Goal: Task Accomplishment & Management: Use online tool/utility

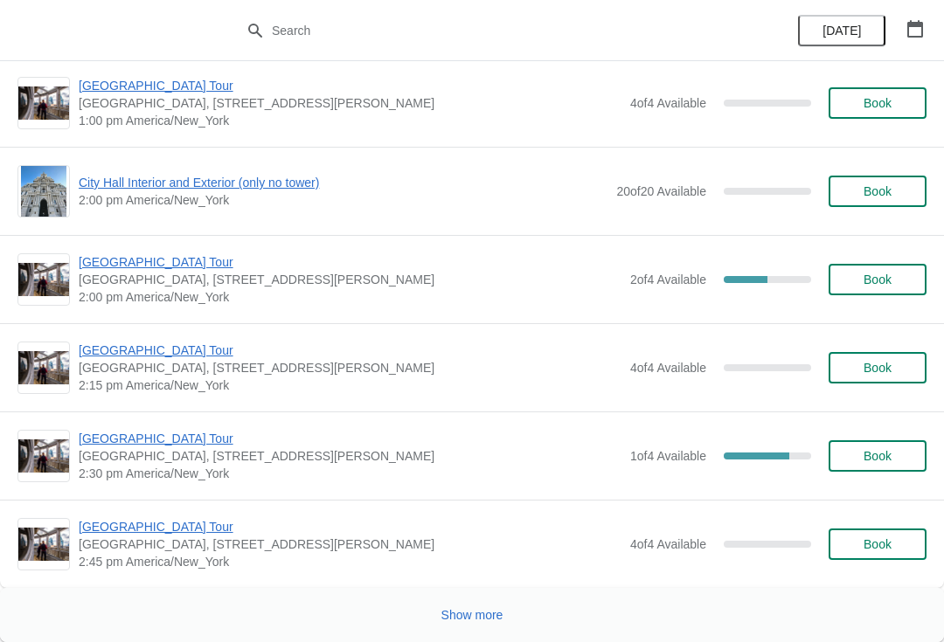
scroll to position [8810, 0]
click at [476, 620] on span "Show more" at bounding box center [472, 615] width 62 height 14
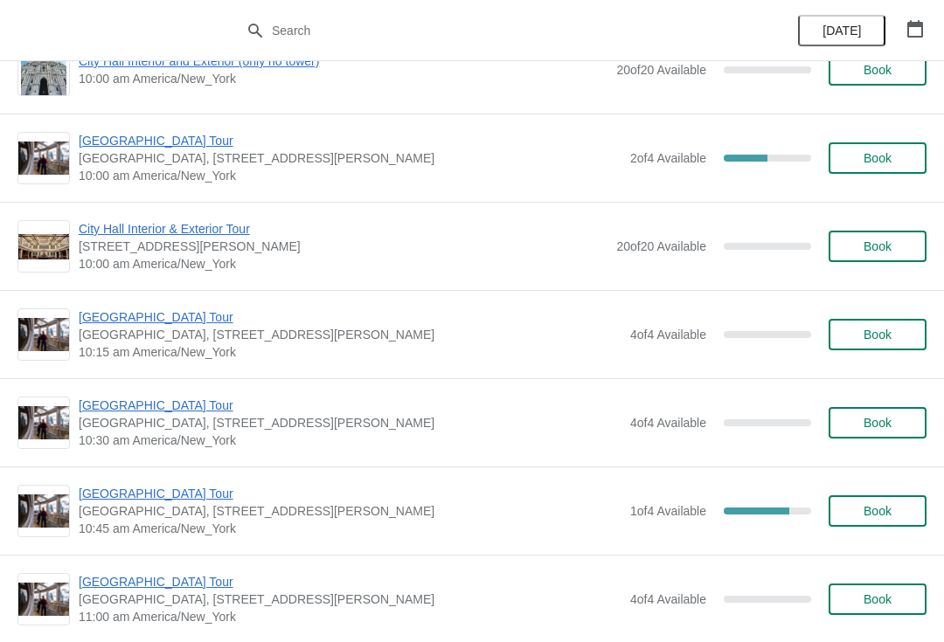
scroll to position [16669, 0]
click at [480, 436] on span "10:30 am America/New_York" at bounding box center [350, 439] width 543 height 17
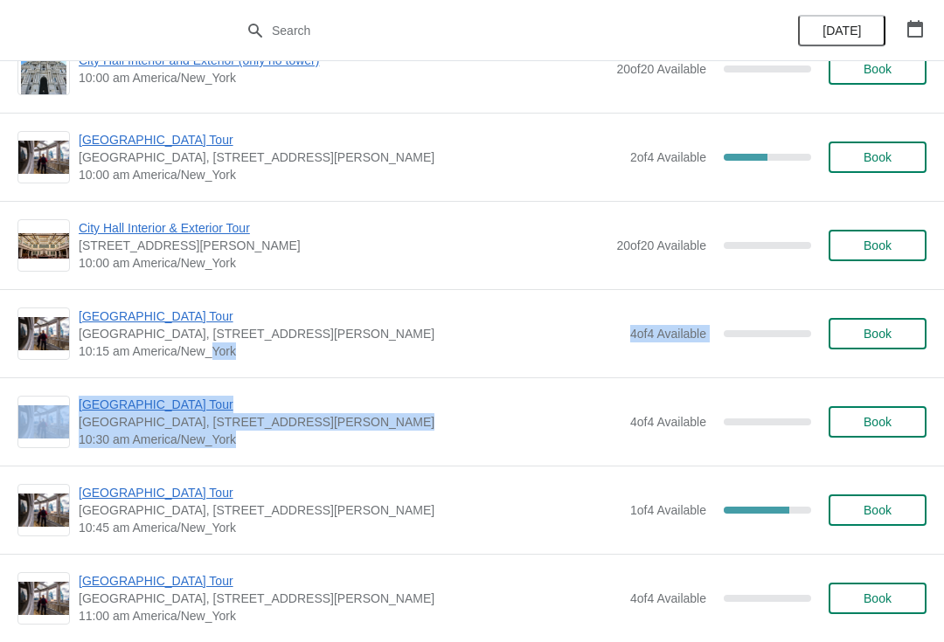
click at [621, 231] on div "20 of 20 Available 0 %" at bounding box center [713, 245] width 195 height 31
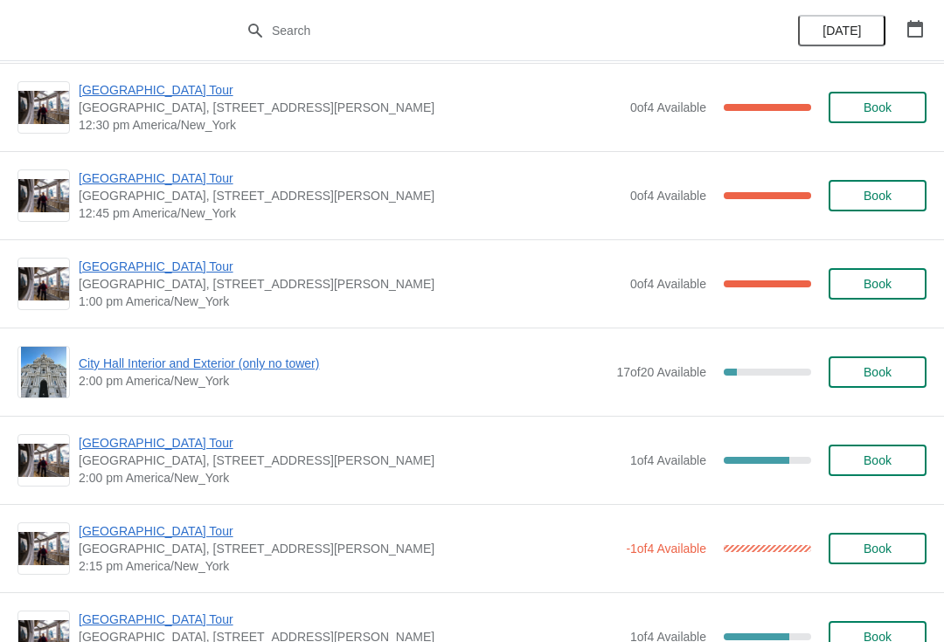
scroll to position [1071, 0]
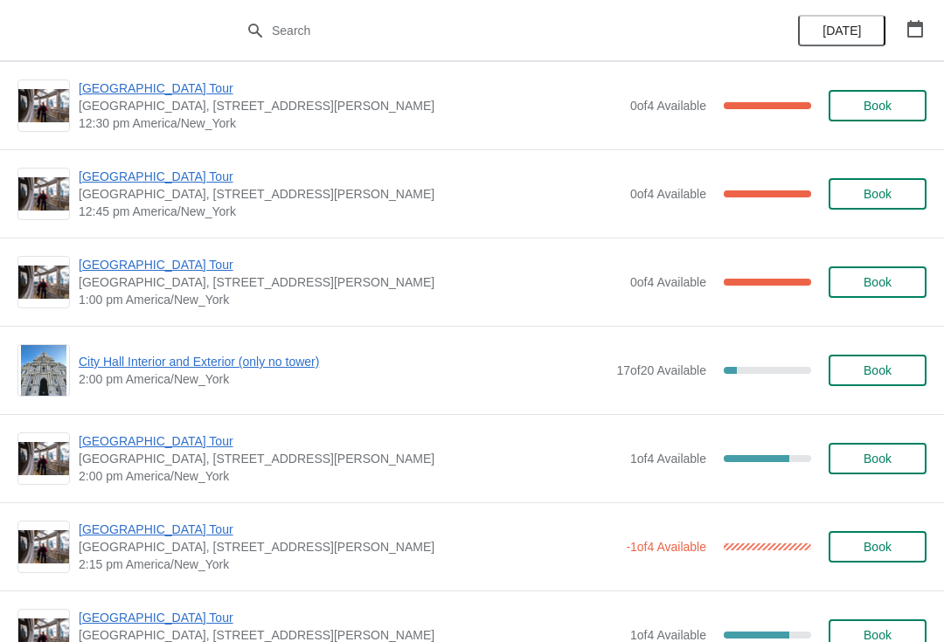
click at [116, 481] on span "2:00 pm America/New_York" at bounding box center [350, 476] width 543 height 17
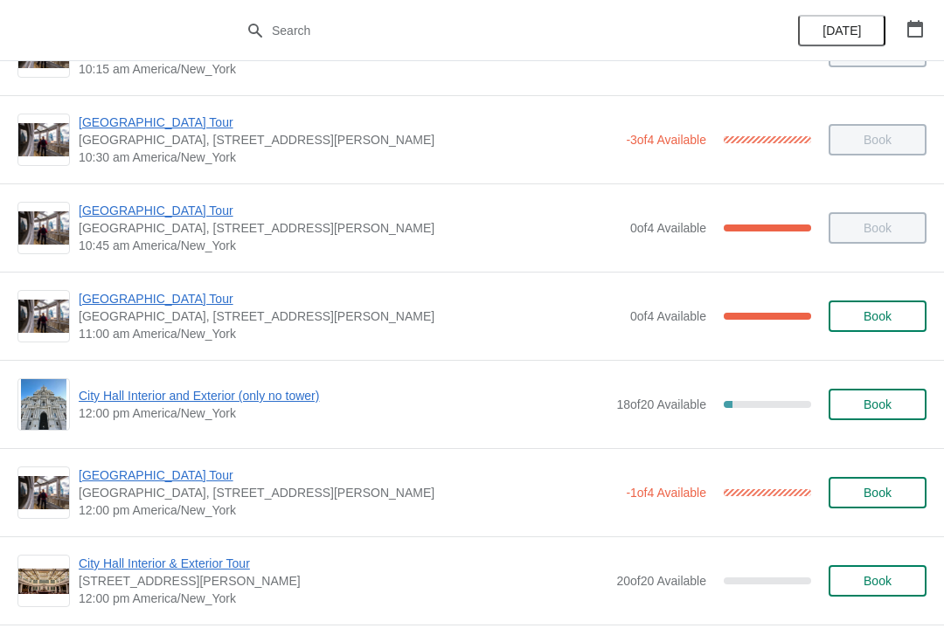
scroll to position [417, 0]
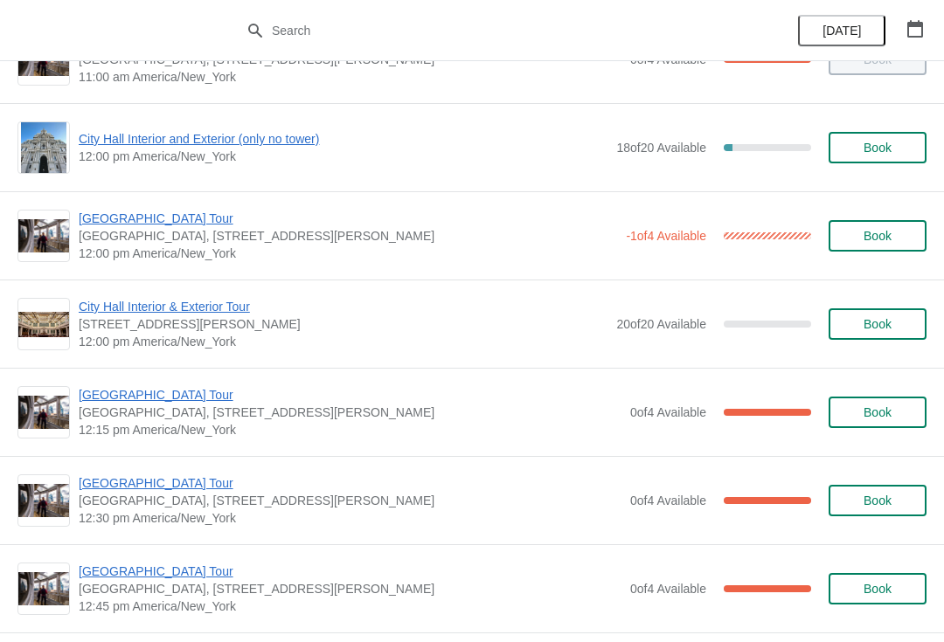
scroll to position [656, 0]
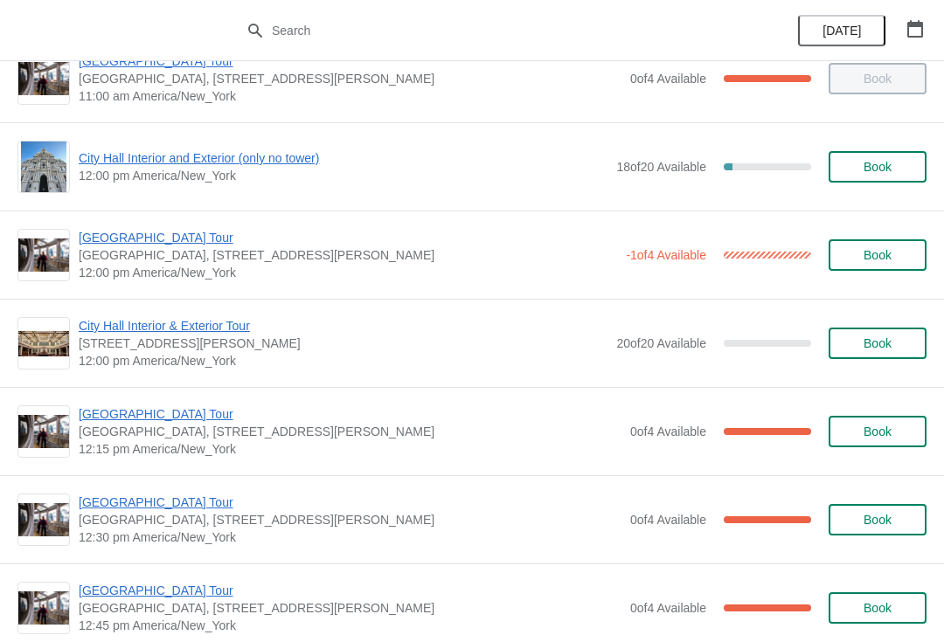
click at [195, 241] on span "[GEOGRAPHIC_DATA] Tour" at bounding box center [348, 237] width 538 height 17
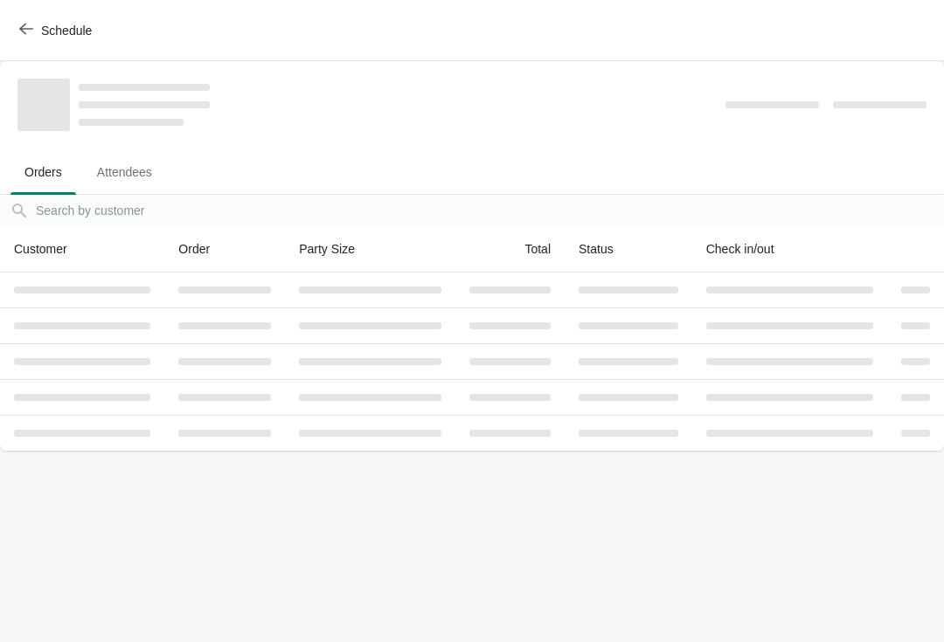
scroll to position [0, 0]
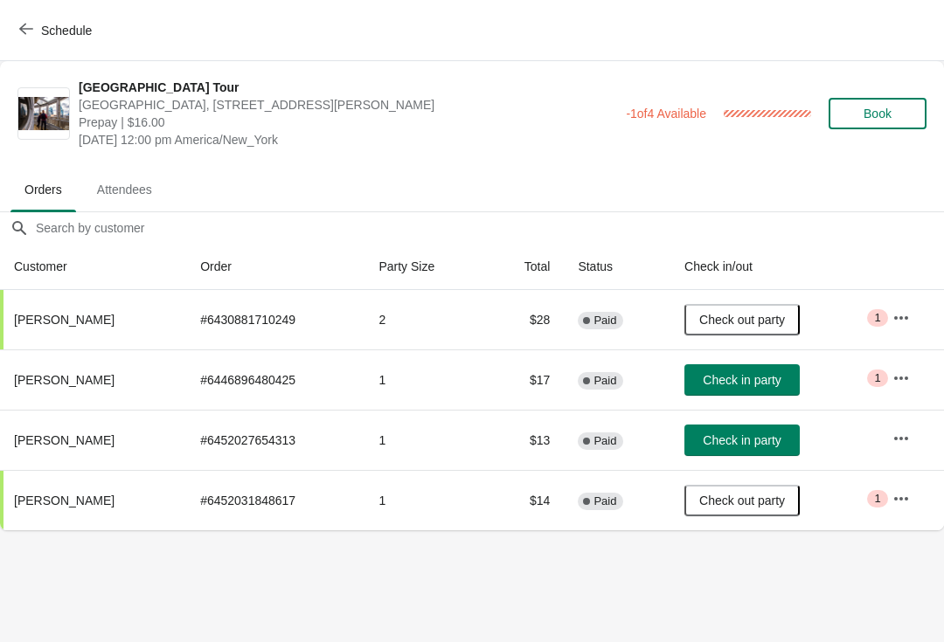
click at [32, 34] on icon "button" at bounding box center [26, 29] width 14 height 14
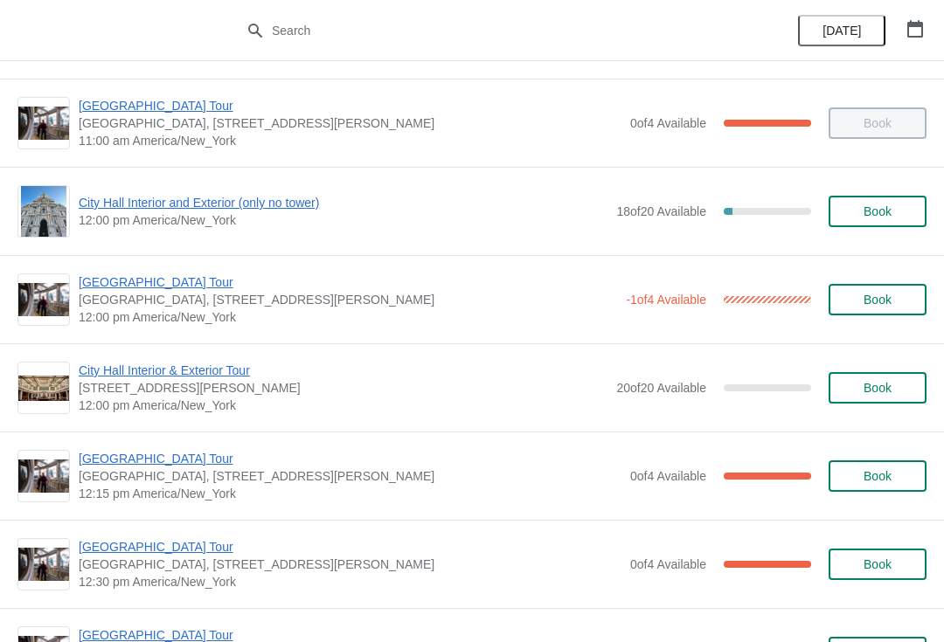
scroll to position [620, 0]
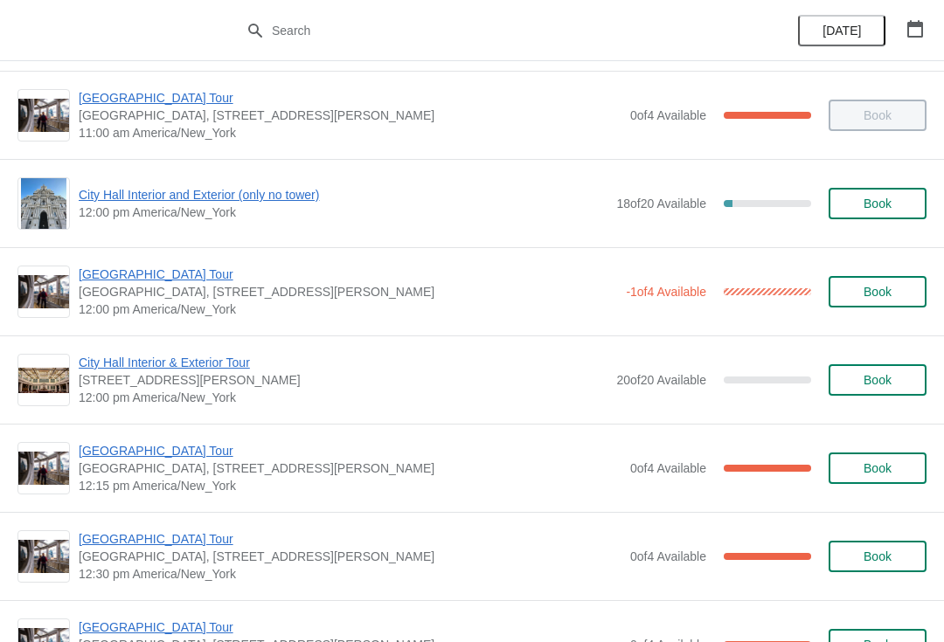
click at [187, 449] on span "[GEOGRAPHIC_DATA] Tour" at bounding box center [350, 450] width 543 height 17
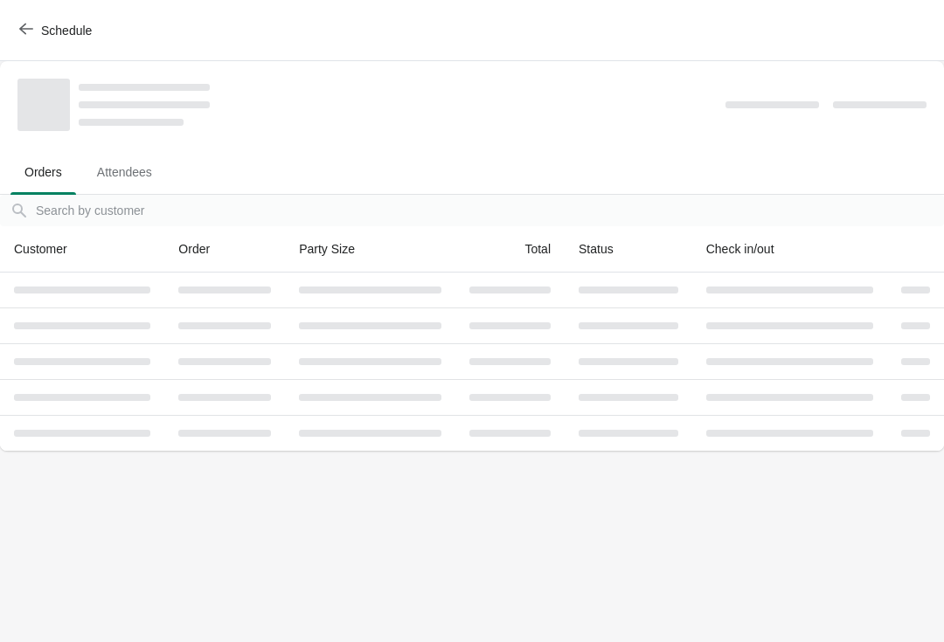
scroll to position [0, 0]
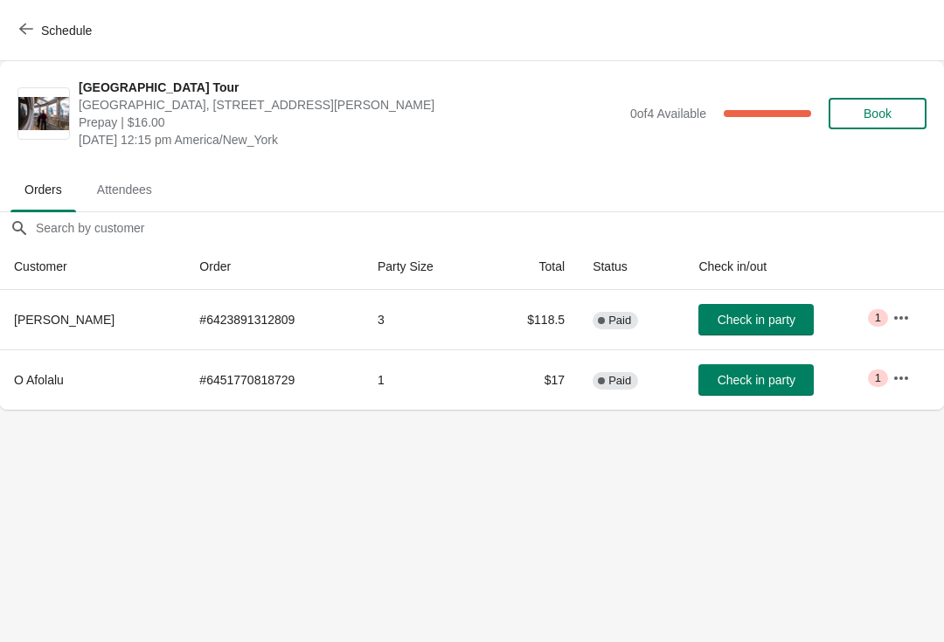
click at [787, 380] on span "Check in party" at bounding box center [755, 380] width 87 height 14
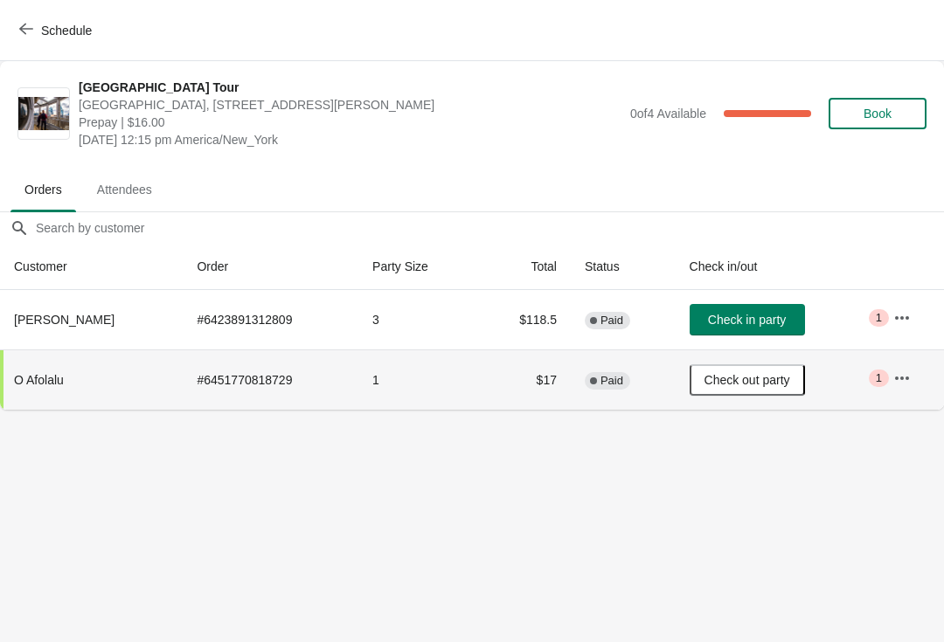
click at [45, 24] on span "Schedule" at bounding box center [66, 31] width 51 height 14
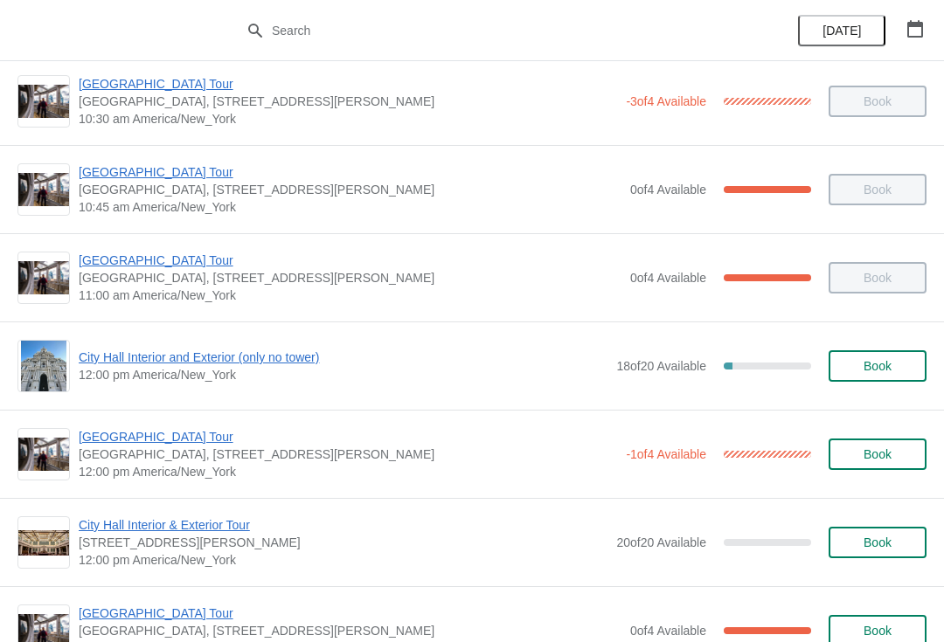
scroll to position [459, 0]
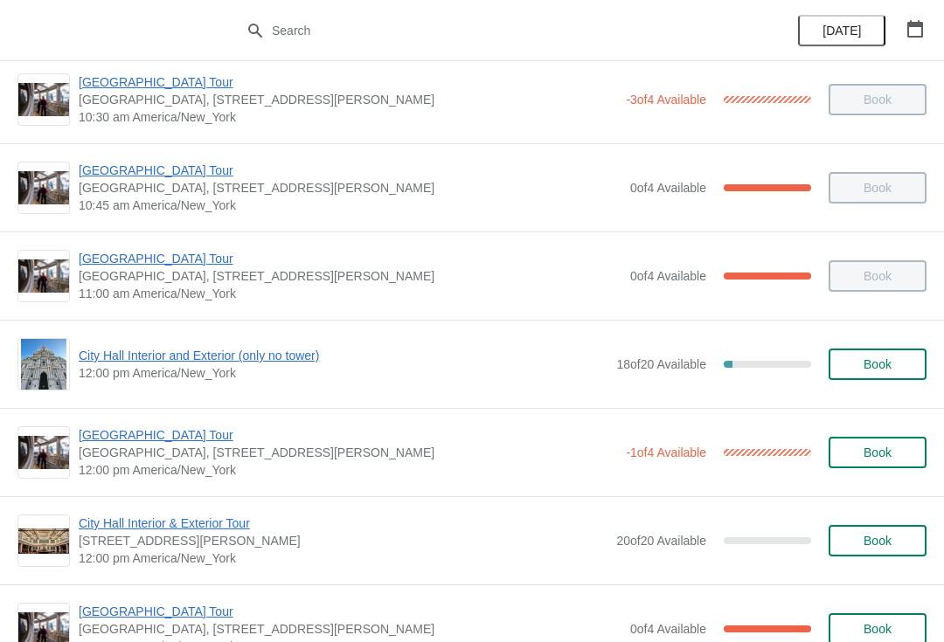
click at [243, 374] on span "12:00 pm America/New_York" at bounding box center [343, 372] width 529 height 17
click at [225, 374] on span "12:00 pm America/New_York" at bounding box center [343, 372] width 529 height 17
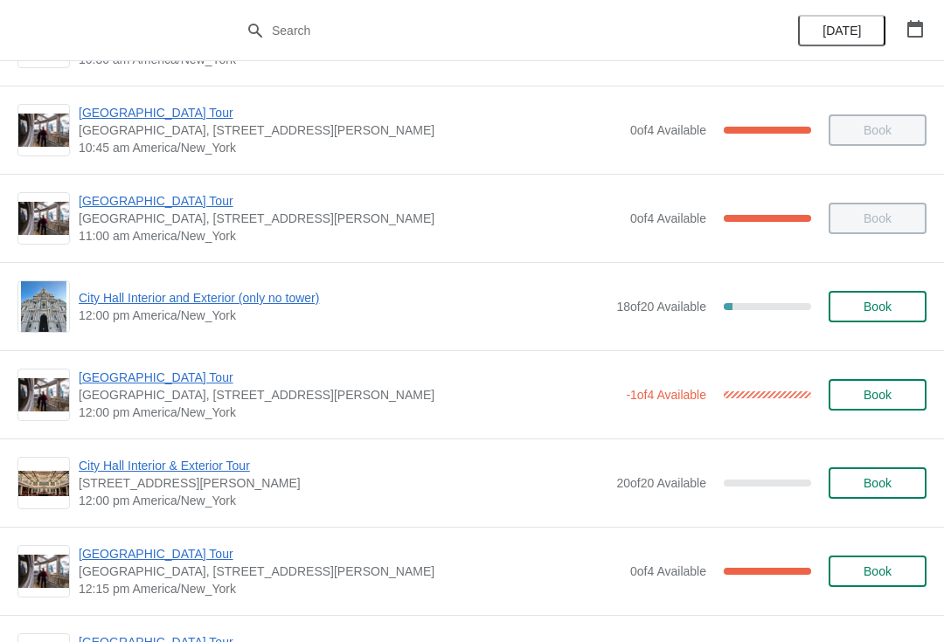
scroll to position [524, 0]
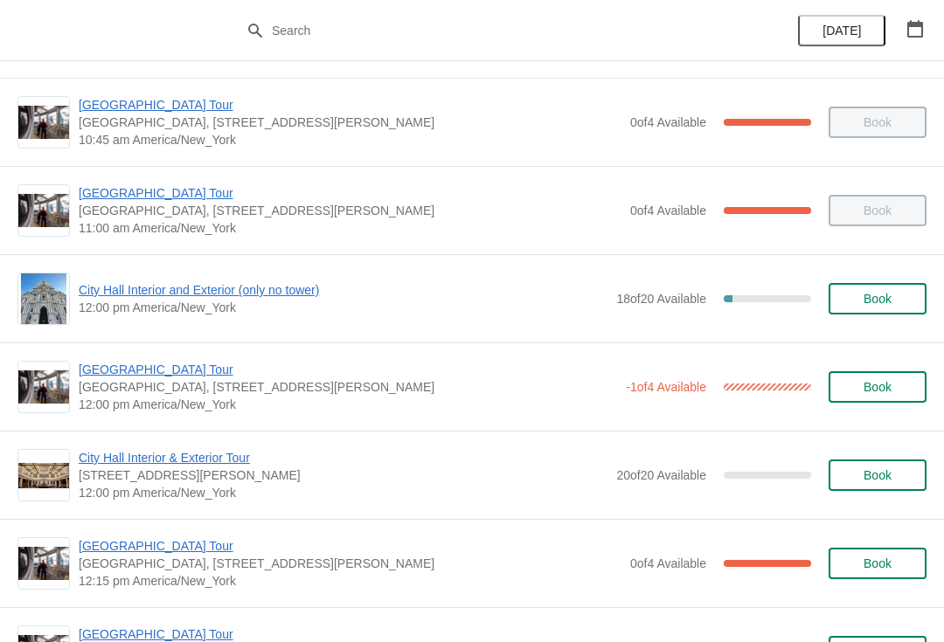
click at [202, 417] on div "City Hall Tower Tour City Hall Visitor Center, 1400 John F Kennedy Boulevard Su…" at bounding box center [472, 387] width 944 height 88
click at [175, 370] on span "[GEOGRAPHIC_DATA] Tour" at bounding box center [348, 369] width 538 height 17
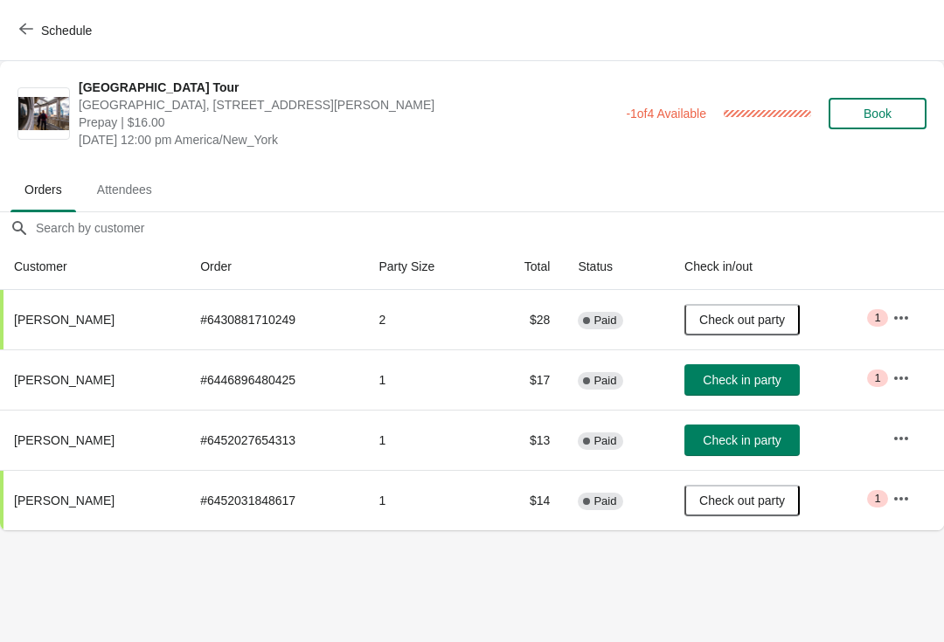
scroll to position [0, 0]
click at [33, 24] on span "Schedule" at bounding box center [57, 30] width 69 height 17
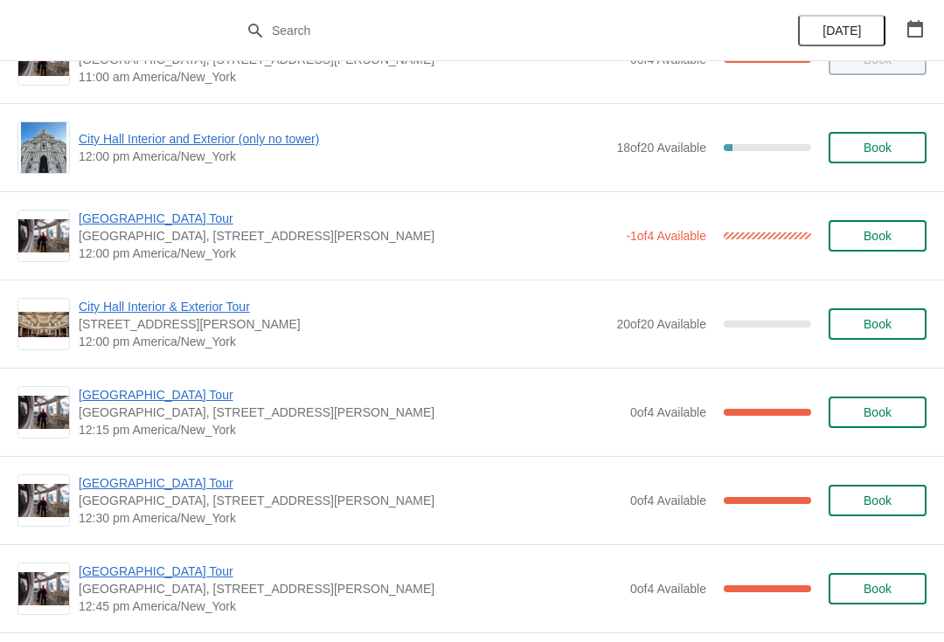
scroll to position [680, 0]
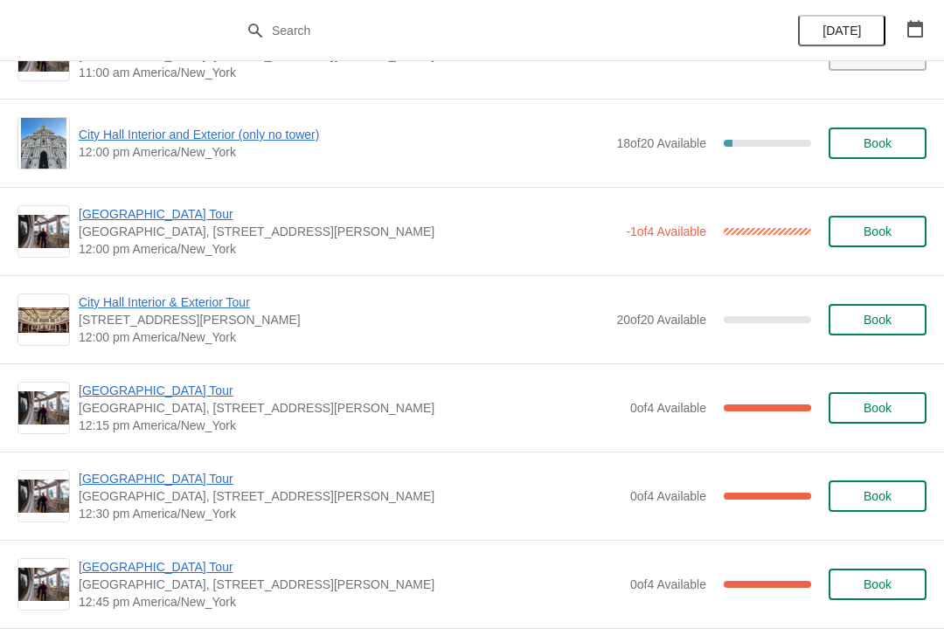
click at [271, 115] on div "City Hall Interior and Exterior (only no tower) 12:00 pm America/New_York 18 of…" at bounding box center [472, 143] width 944 height 88
click at [266, 135] on span "City Hall Interior and Exterior (only no tower)" at bounding box center [343, 134] width 529 height 17
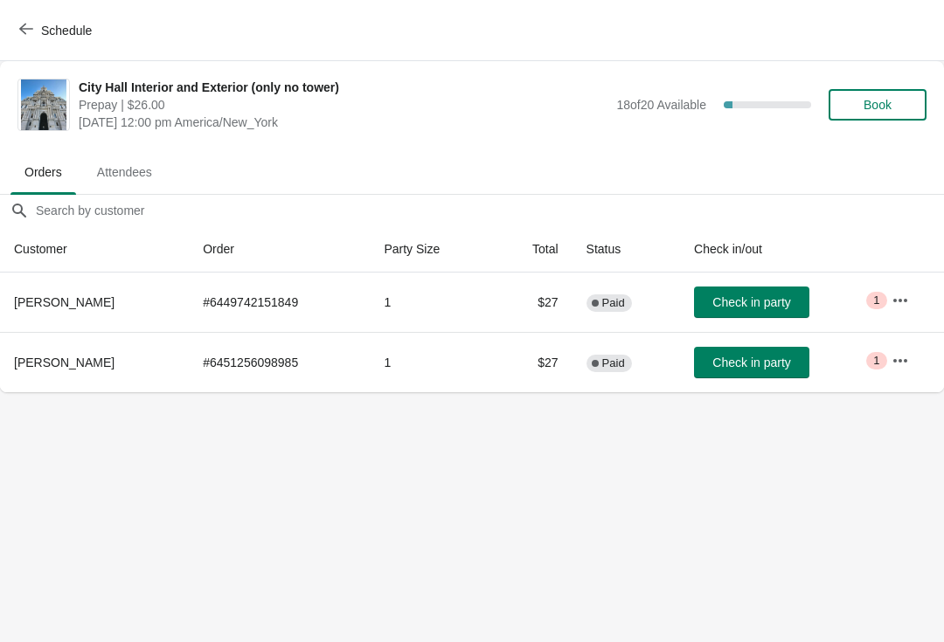
click at [747, 365] on span "Check in party" at bounding box center [751, 363] width 78 height 14
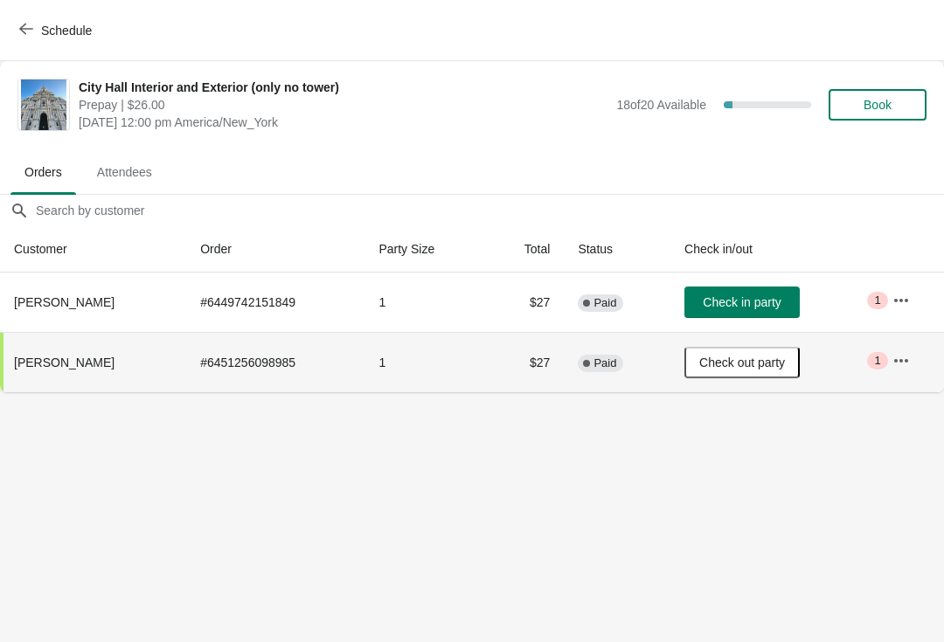
click at [39, 25] on span "Schedule" at bounding box center [57, 30] width 69 height 17
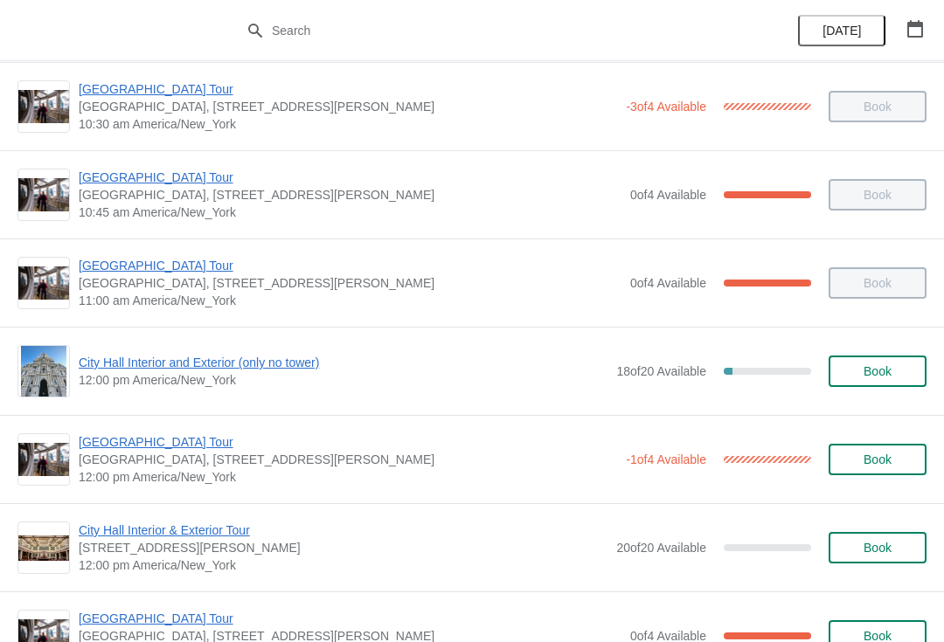
scroll to position [453, 0]
click at [219, 368] on span "City Hall Interior and Exterior (only no tower)" at bounding box center [343, 361] width 529 height 17
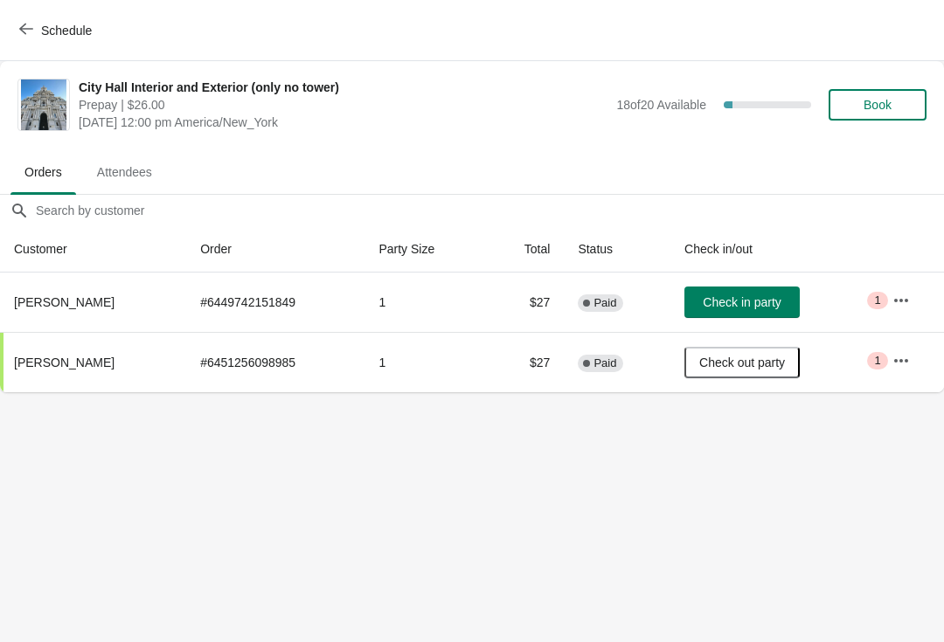
click at [864, 282] on td "Check in party" at bounding box center [774, 302] width 208 height 59
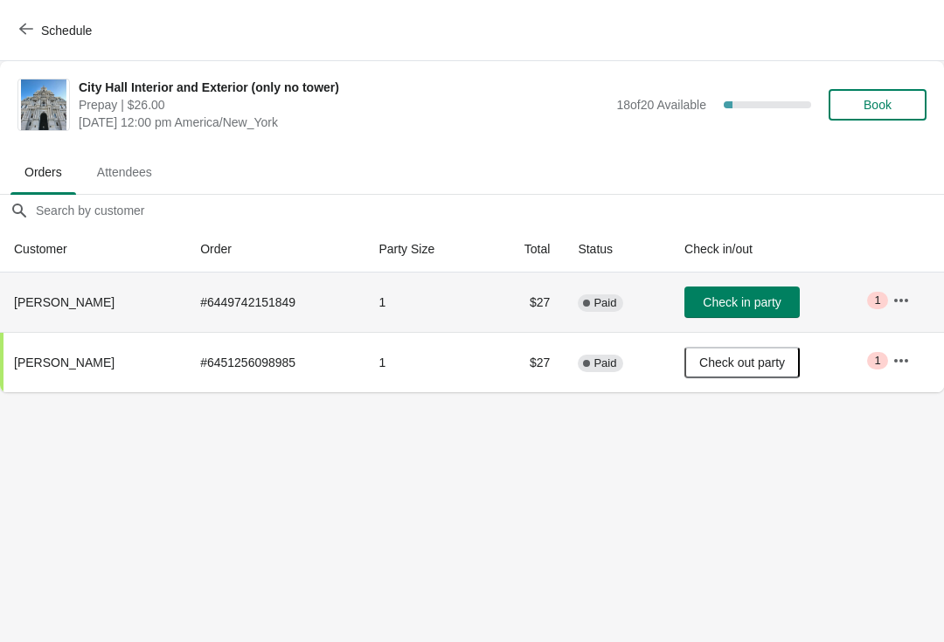
click at [765, 301] on span "Check in party" at bounding box center [742, 302] width 78 height 14
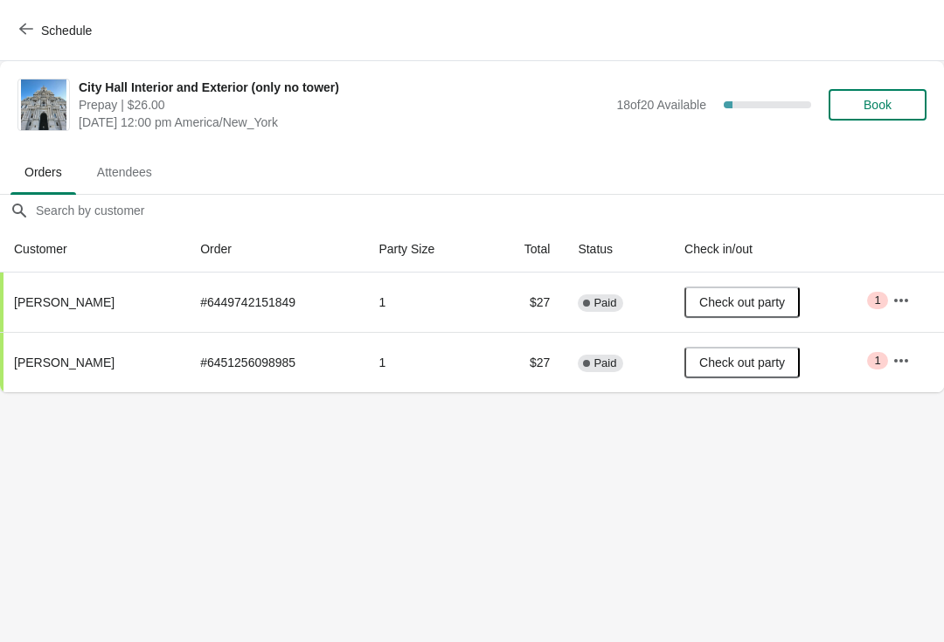
click at [35, 25] on span "Schedule" at bounding box center [57, 30] width 69 height 17
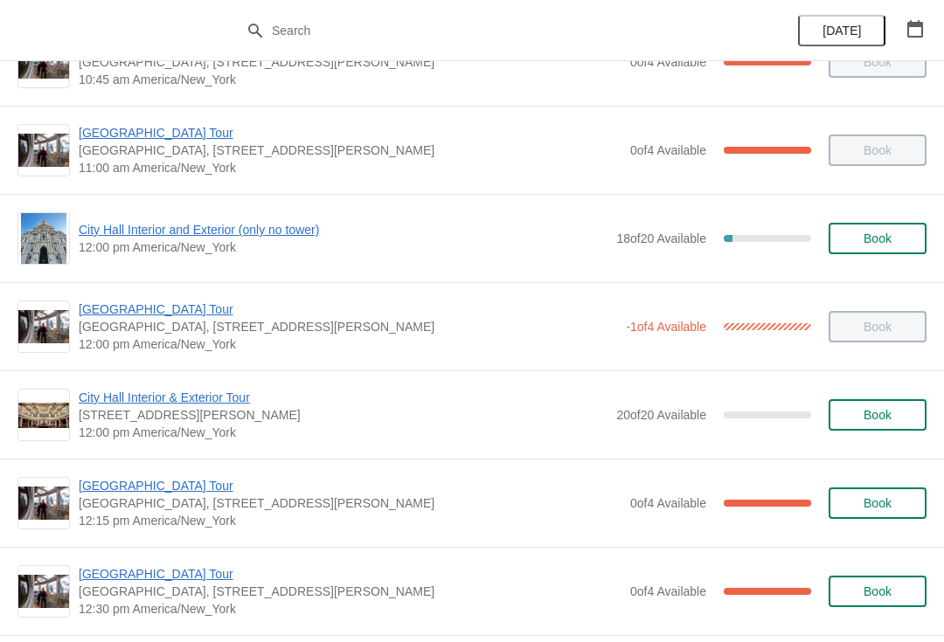
scroll to position [604, 0]
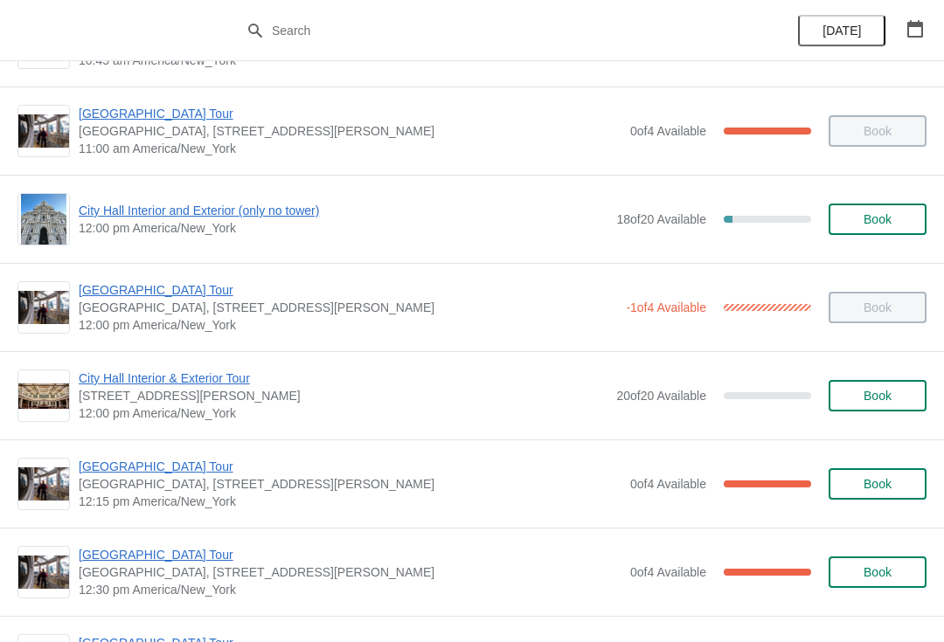
click at [171, 473] on span "[GEOGRAPHIC_DATA] Tour" at bounding box center [350, 466] width 543 height 17
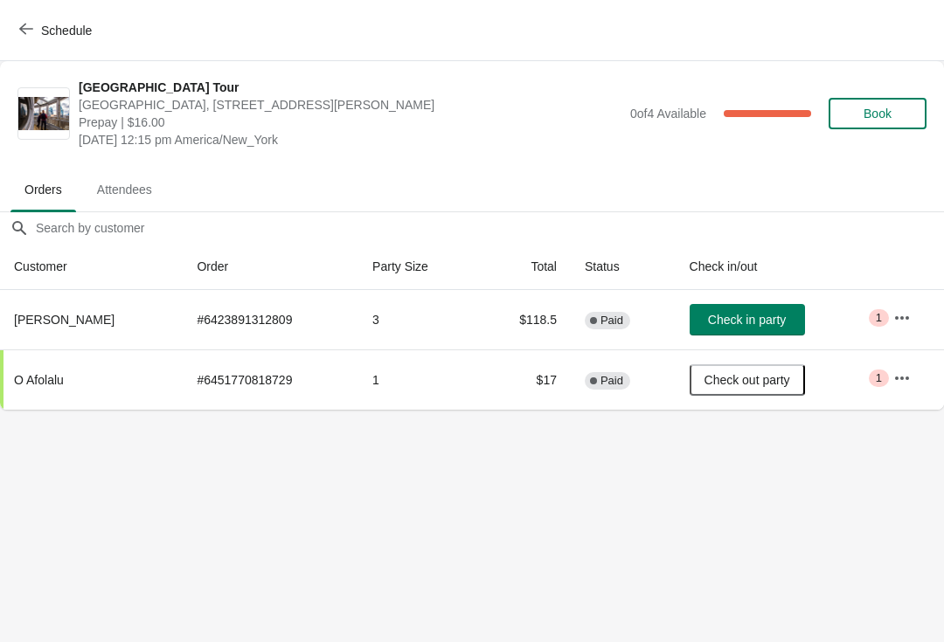
scroll to position [0, 0]
click at [761, 309] on button "Check in party" at bounding box center [747, 319] width 115 height 31
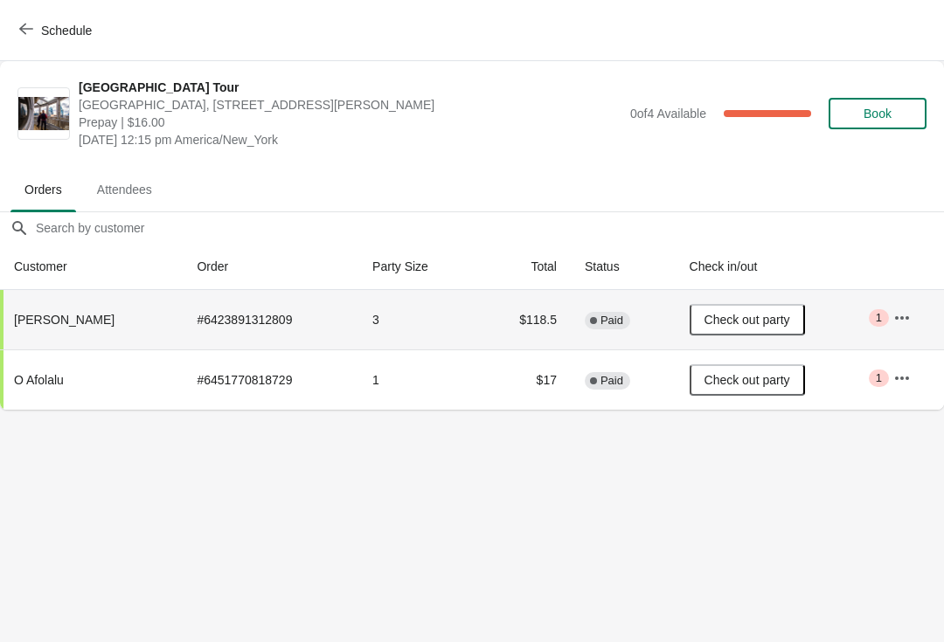
click at [26, 24] on icon "button" at bounding box center [26, 29] width 14 height 14
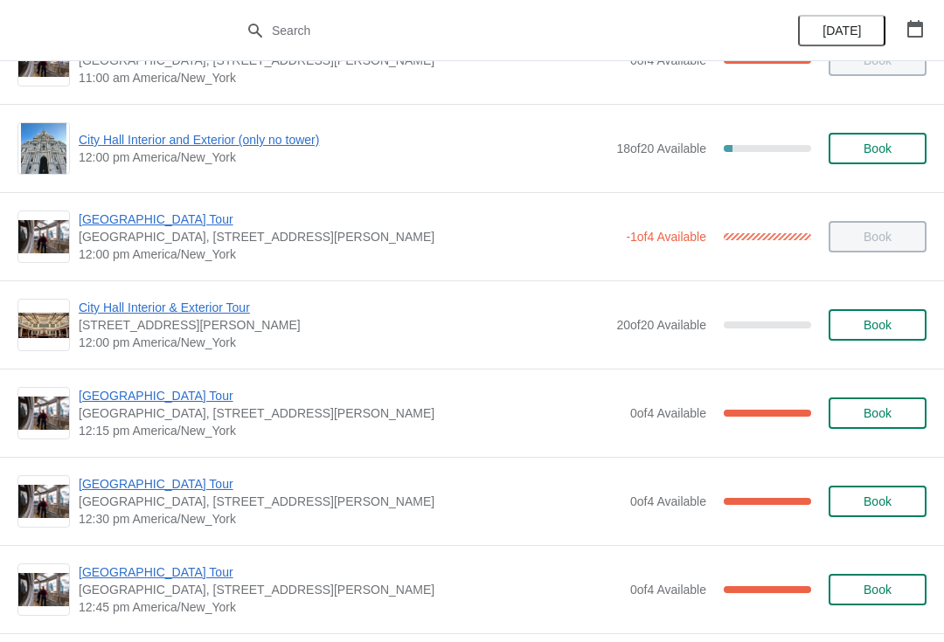
scroll to position [686, 0]
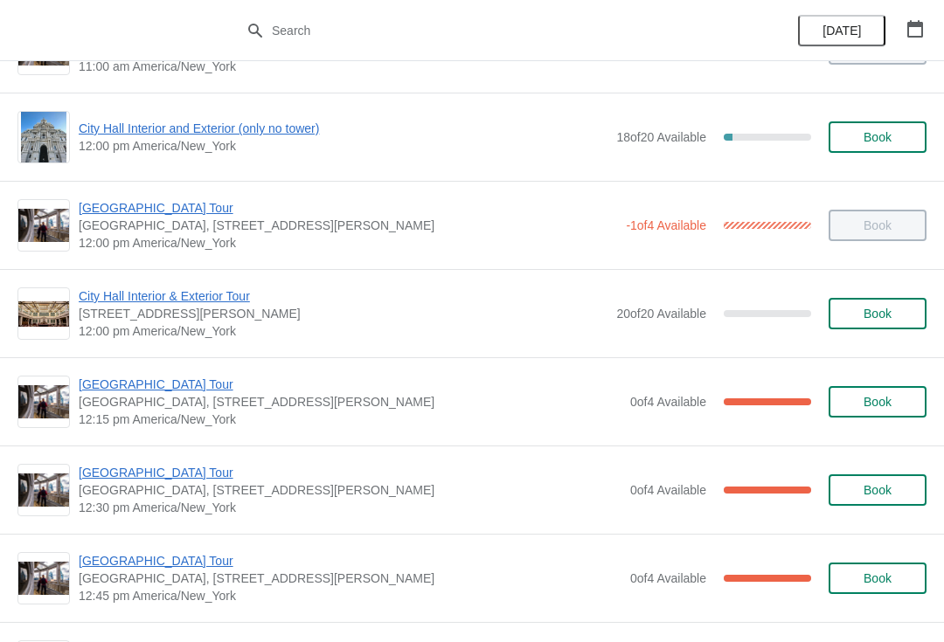
click at [180, 479] on span "[GEOGRAPHIC_DATA] Tour" at bounding box center [350, 472] width 543 height 17
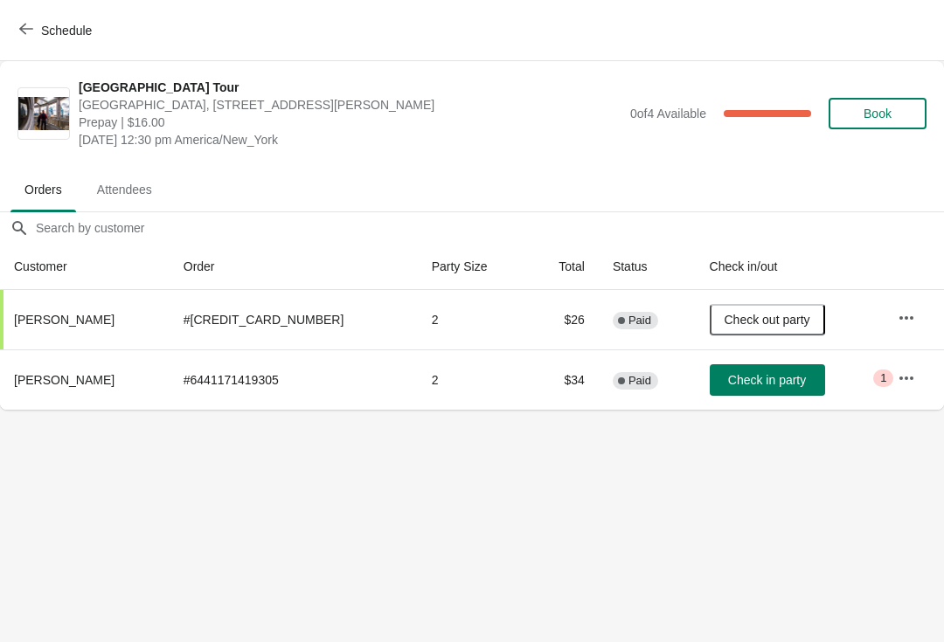
scroll to position [0, 0]
